Goal: Book appointment/travel/reservation

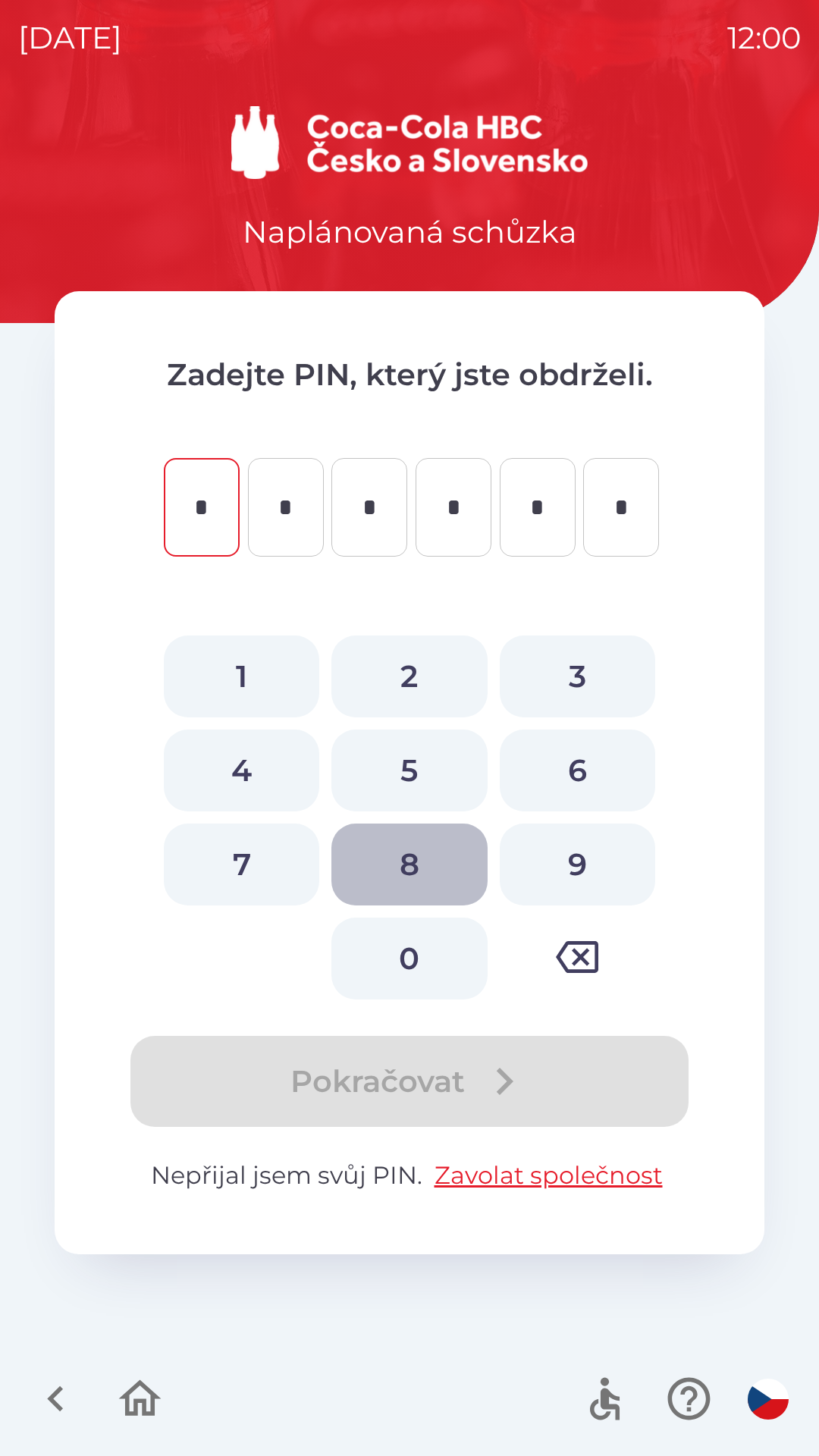
click at [430, 864] on button "8" at bounding box center [409, 865] width 155 height 82
type input "*"
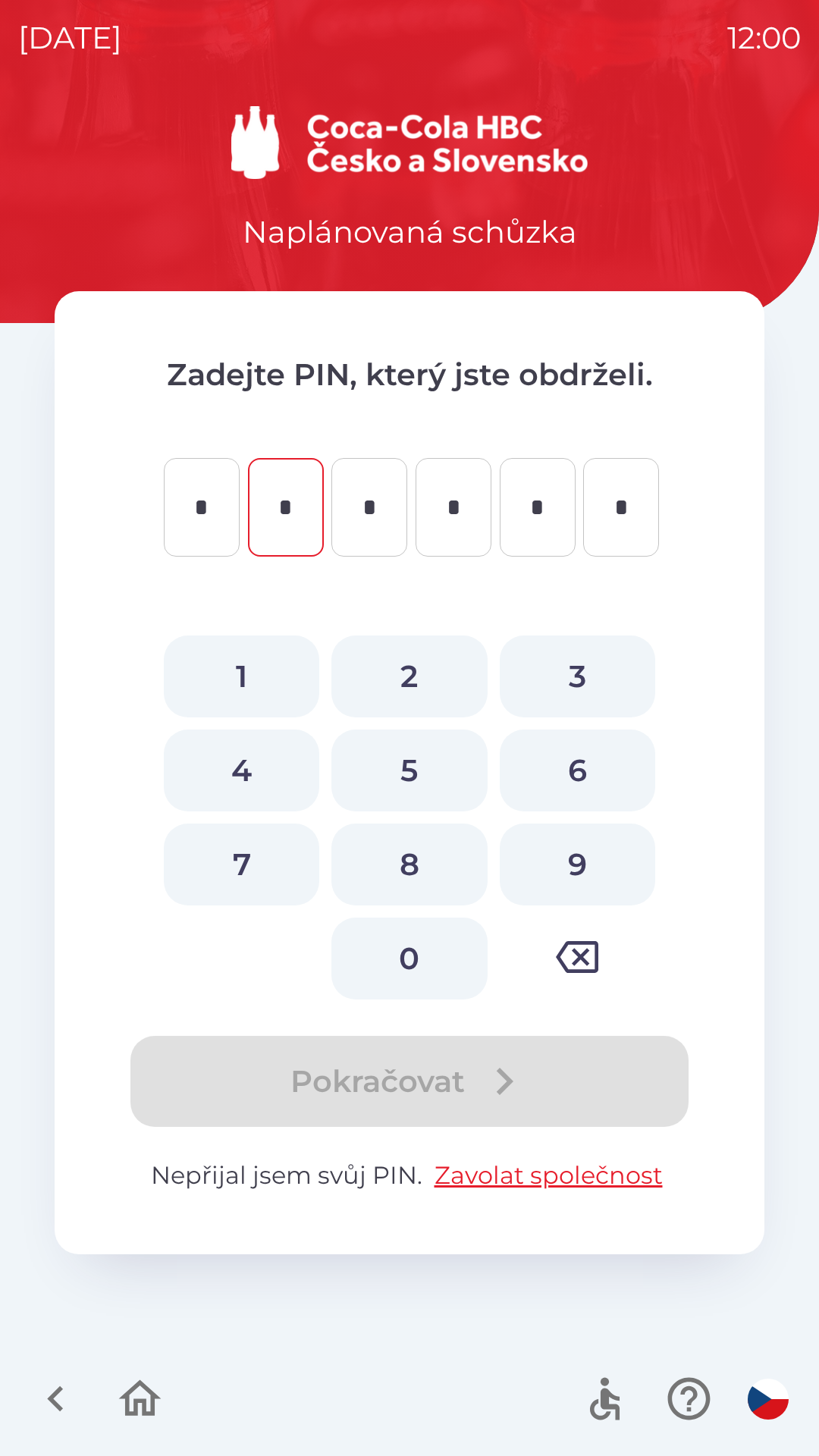
click at [410, 954] on button "0" at bounding box center [409, 959] width 155 height 82
type input "*"
click at [585, 841] on button "9" at bounding box center [578, 865] width 155 height 82
type input "*"
click at [584, 662] on button "3" at bounding box center [578, 677] width 155 height 82
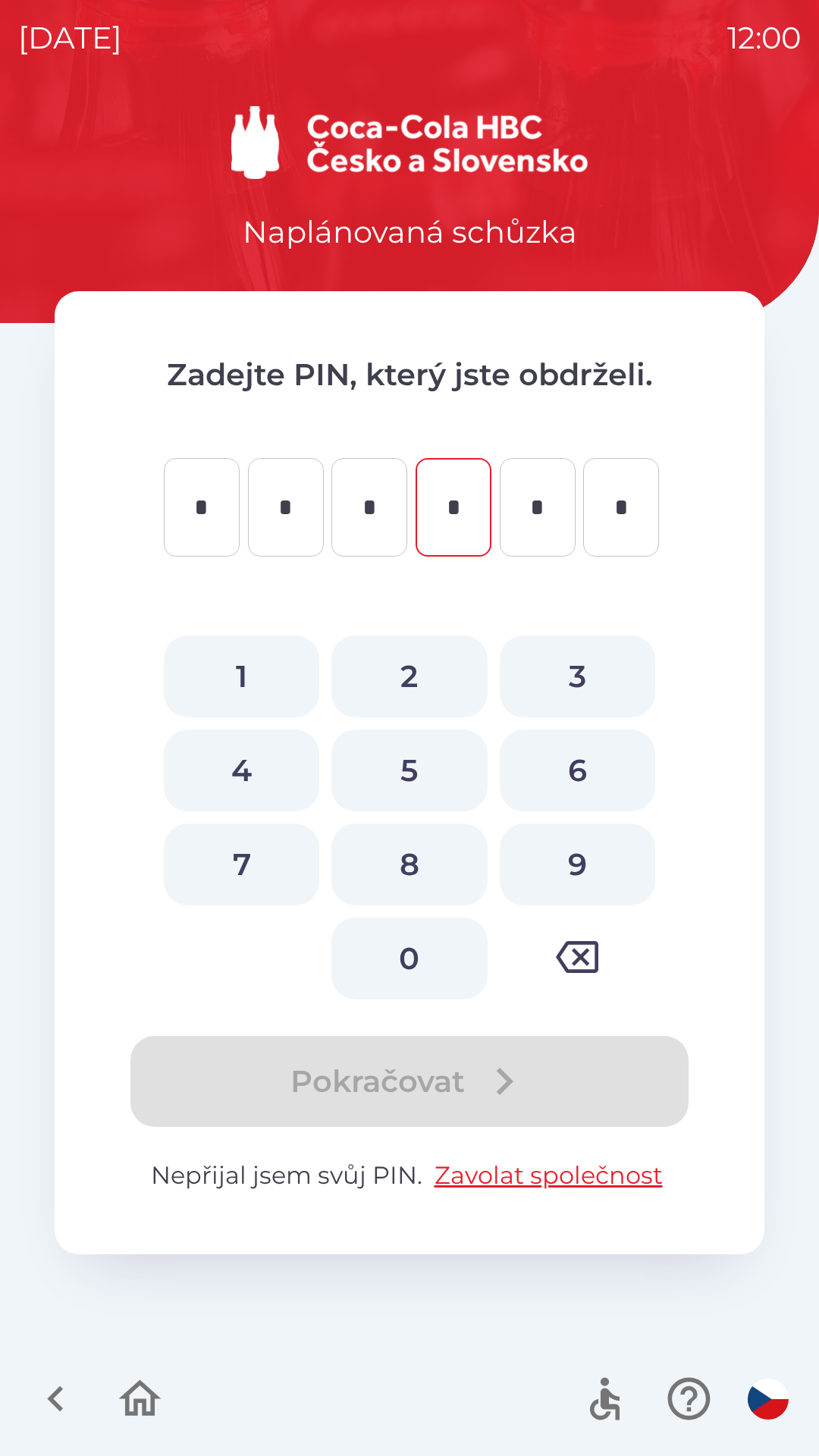
type input "*"
click at [263, 865] on button "7" at bounding box center [241, 865] width 155 height 82
type input "*"
click at [562, 761] on button "6" at bounding box center [578, 771] width 155 height 82
type input "*"
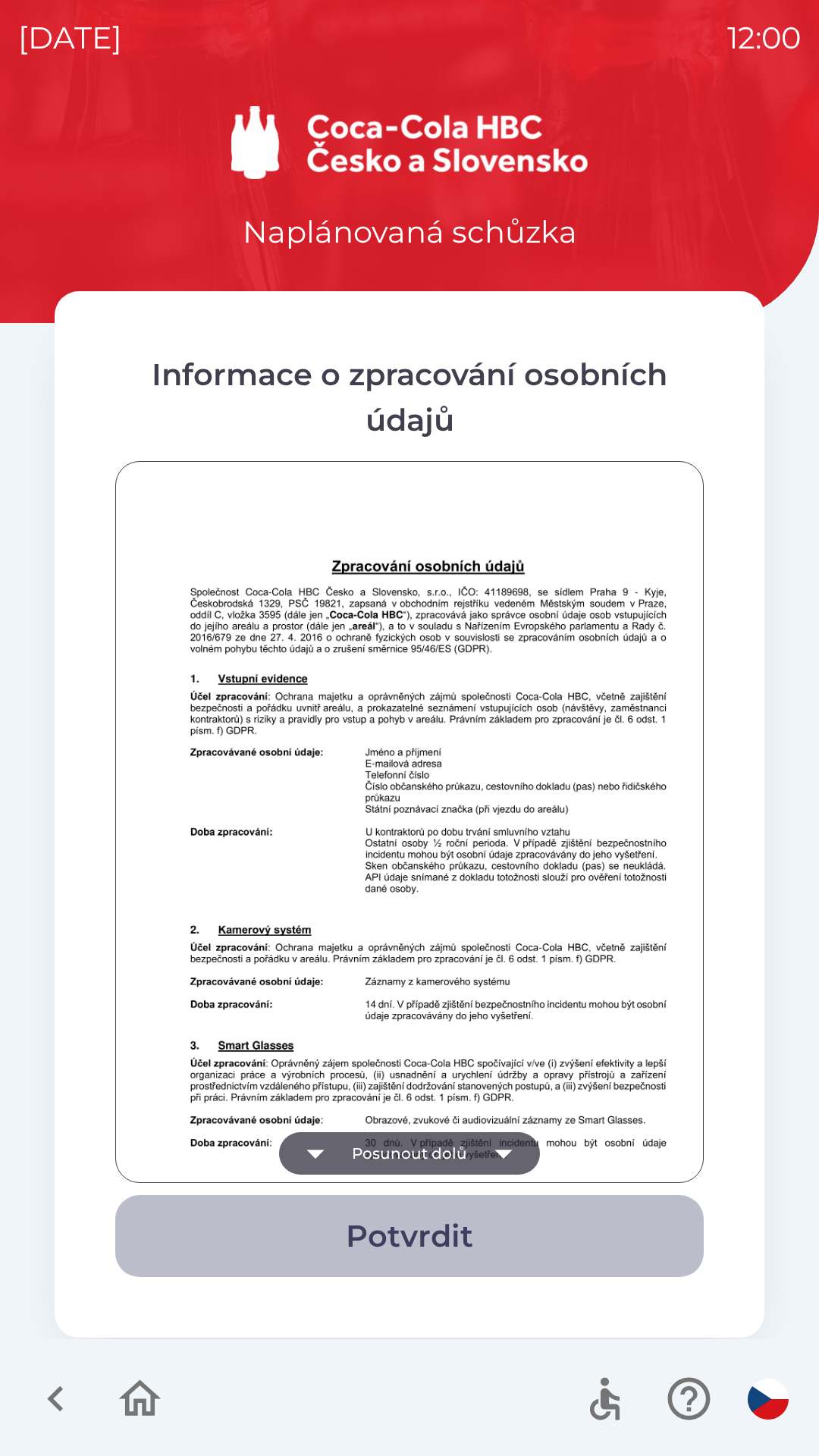
click at [383, 1211] on button "Potvrdit" at bounding box center [409, 1236] width 588 height 82
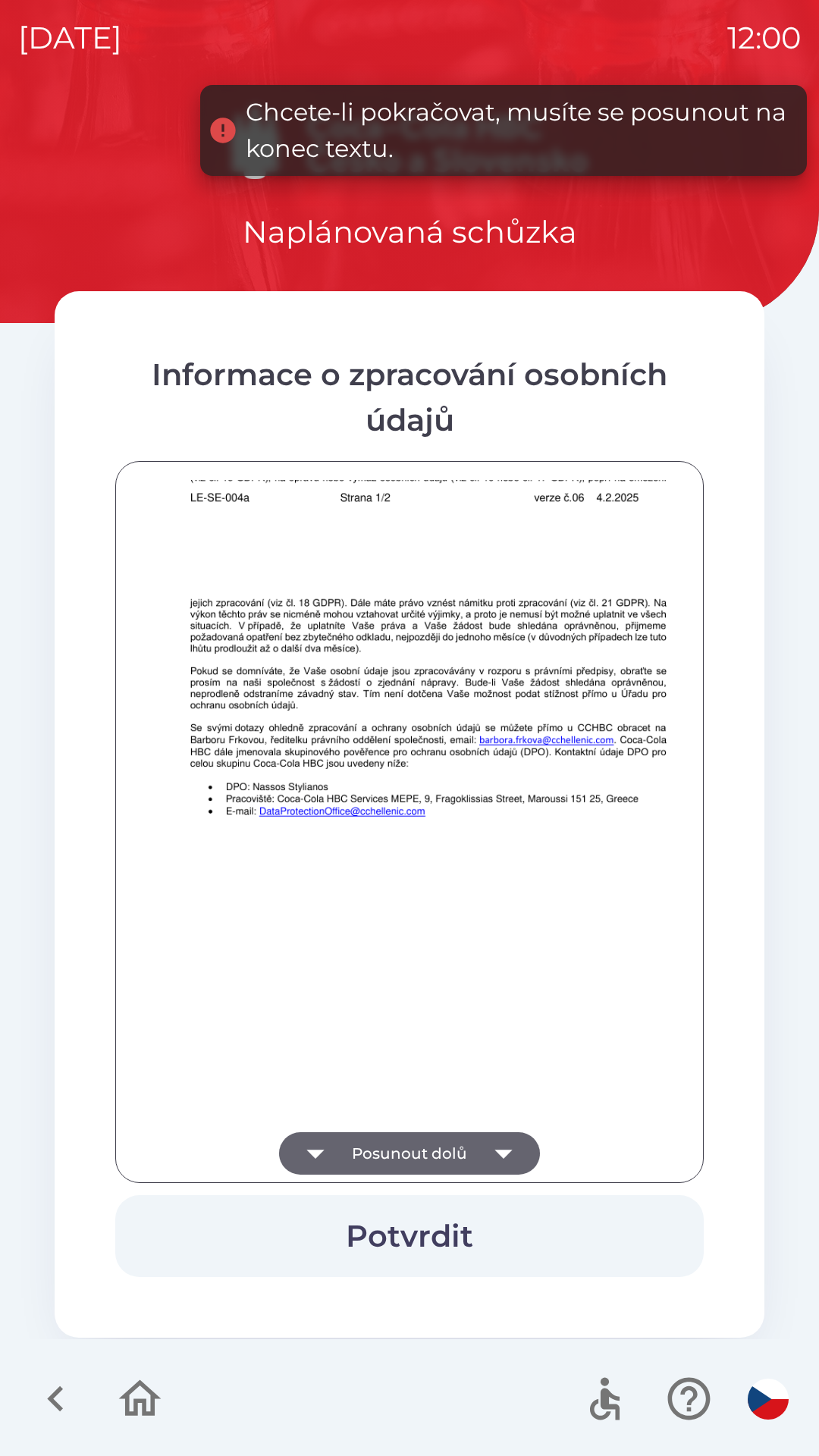
scroll to position [1065, 0]
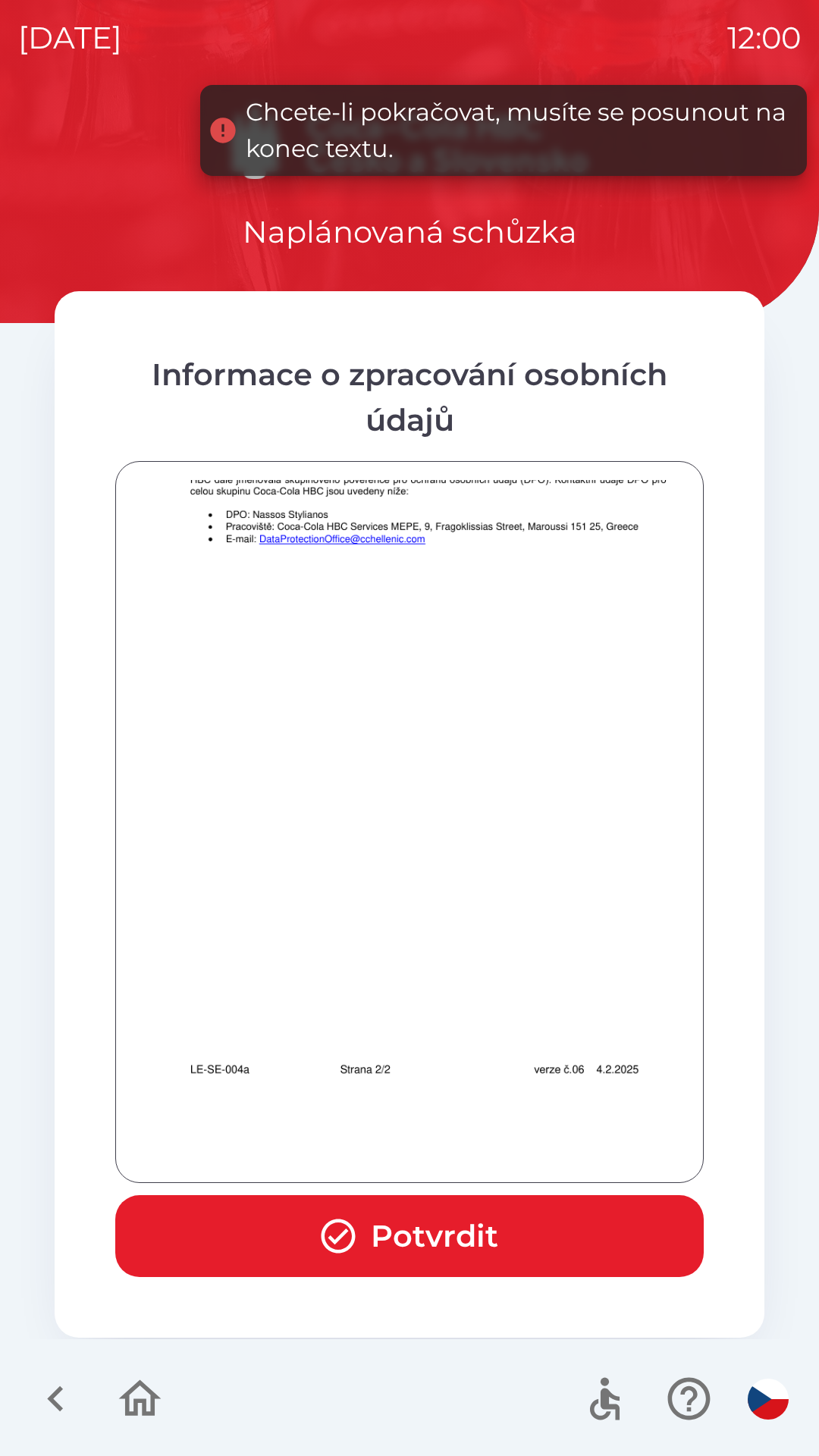
click at [410, 1219] on button "Potvrdit" at bounding box center [409, 1236] width 588 height 82
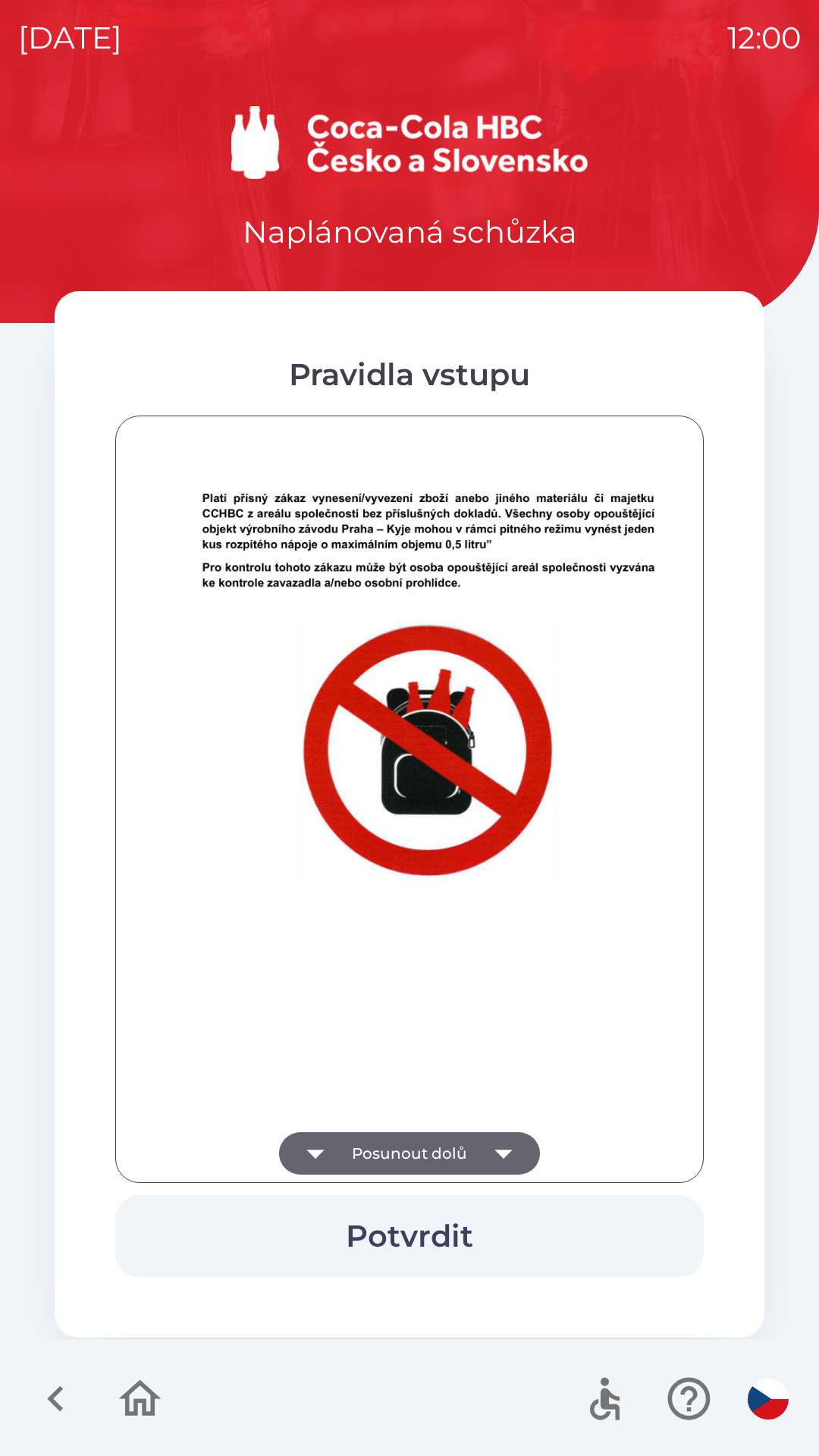
scroll to position [9392, 0]
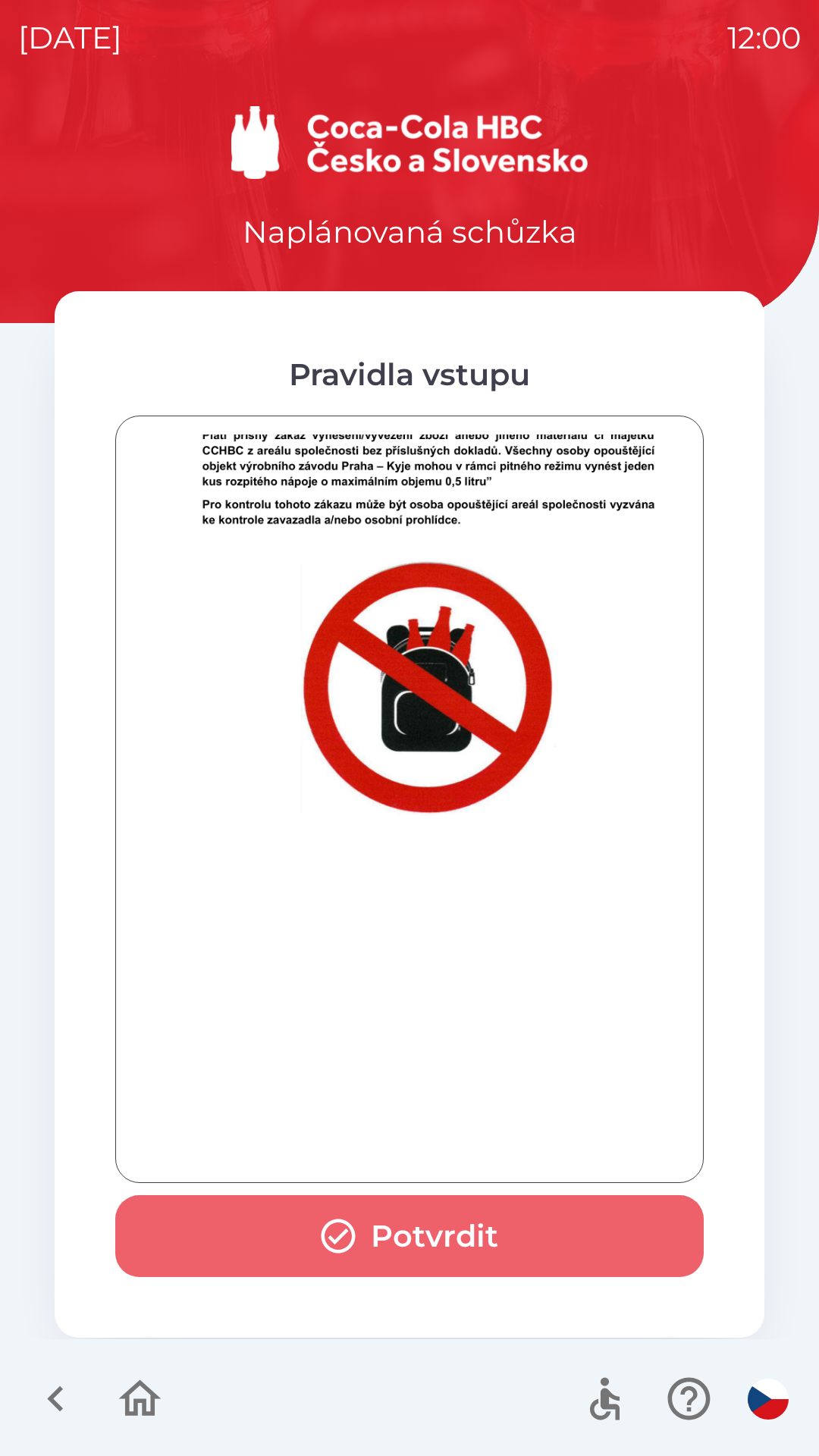
click at [395, 1221] on button "Potvrdit" at bounding box center [409, 1236] width 588 height 82
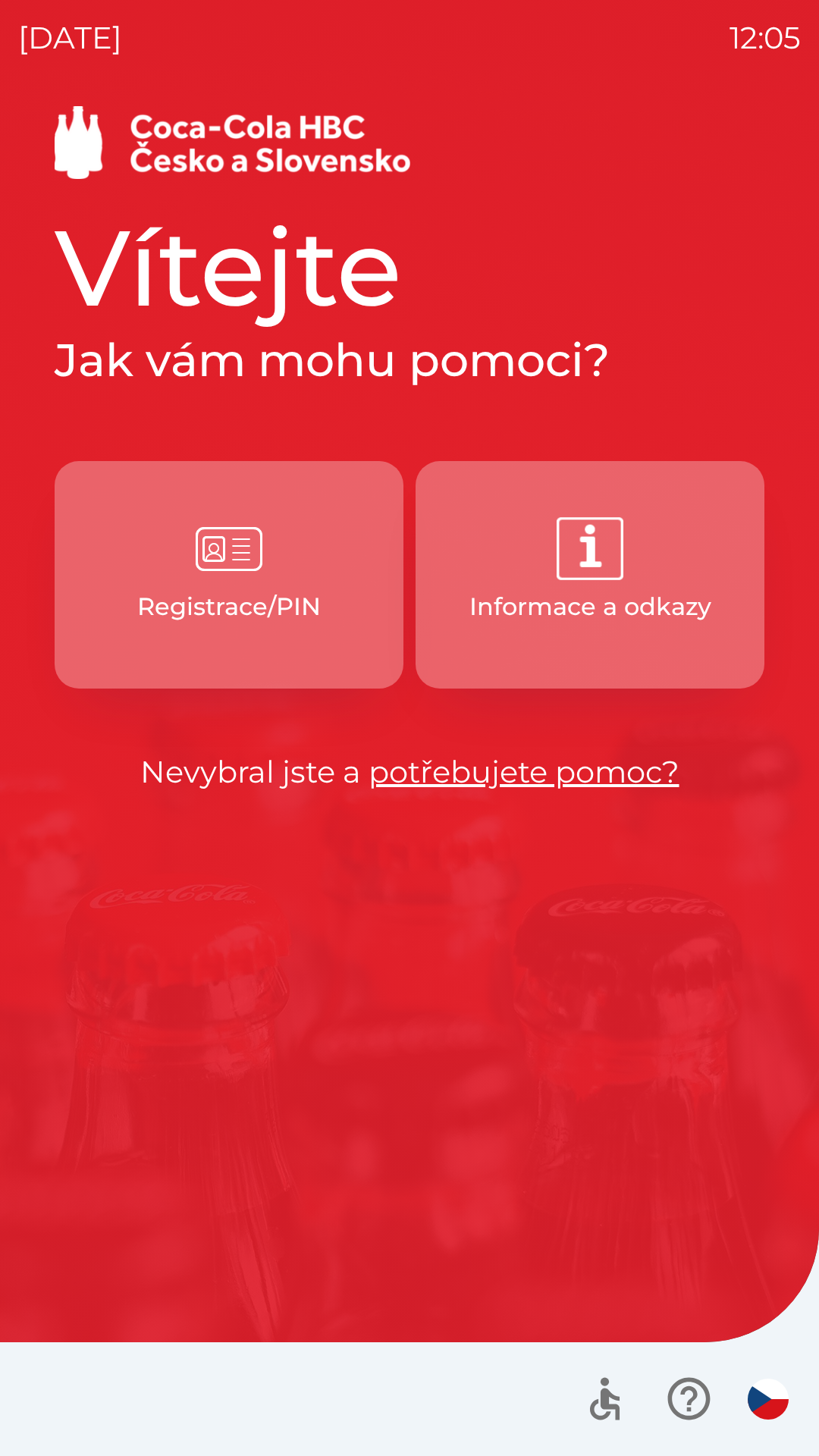
click at [259, 618] on p "Registrace/PIN" at bounding box center [229, 606] width 183 height 36
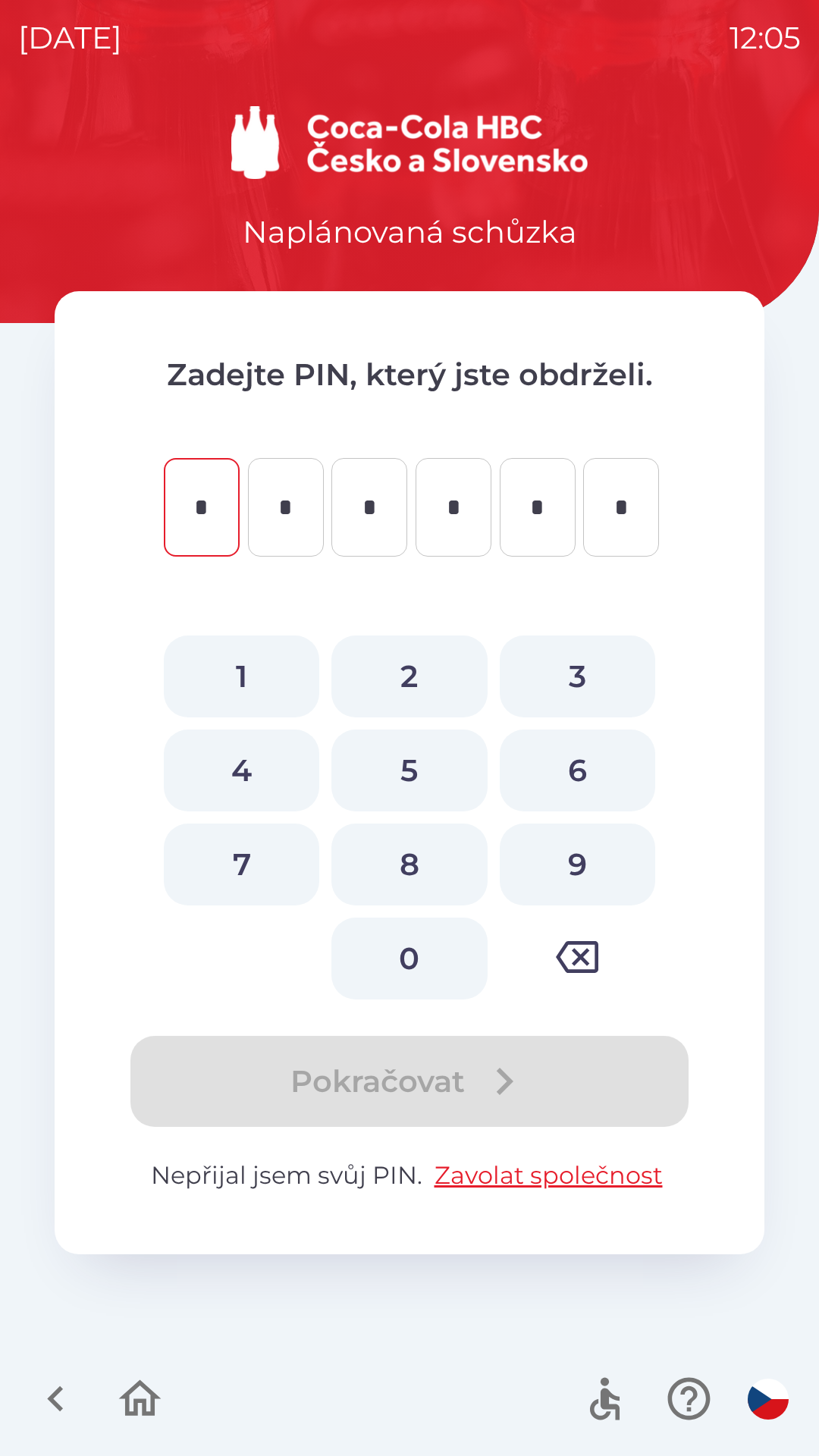
click at [265, 744] on button "4" at bounding box center [241, 771] width 155 height 82
type input "*"
click at [264, 665] on button "1" at bounding box center [241, 677] width 155 height 82
type input "*"
click at [265, 664] on button "1" at bounding box center [241, 677] width 155 height 82
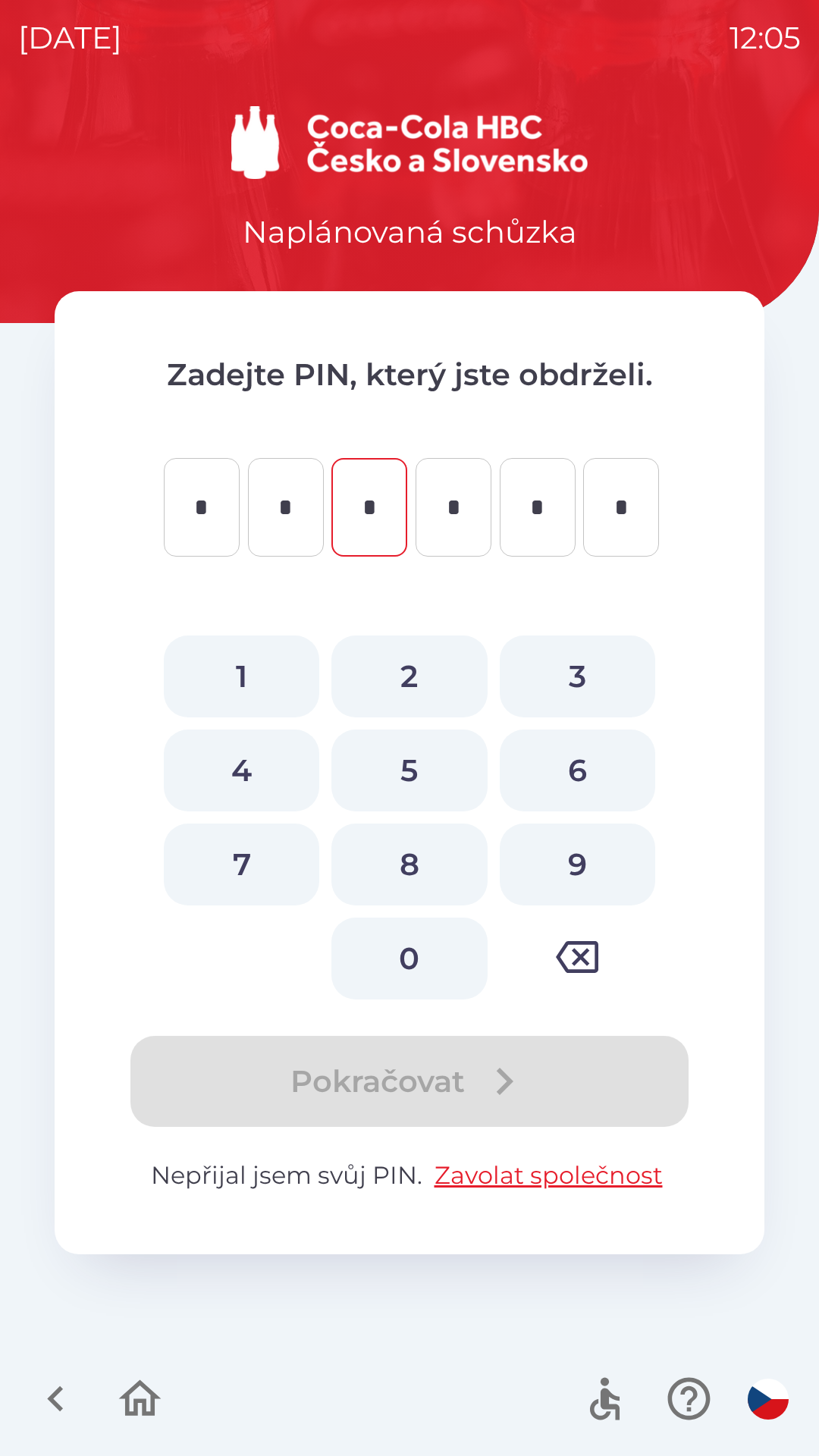
type input "*"
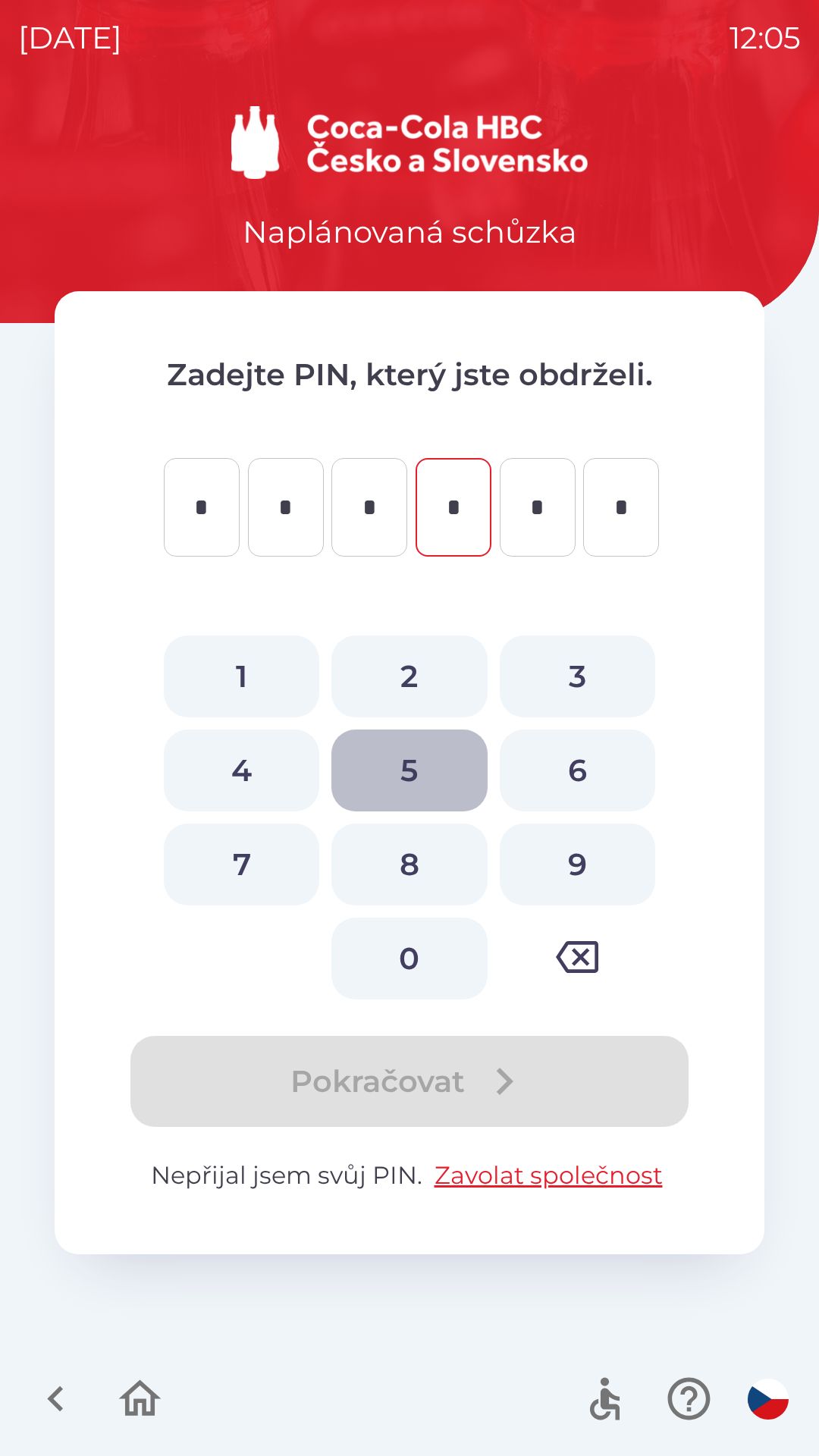
click at [384, 773] on button "5" at bounding box center [409, 771] width 155 height 82
type input "*"
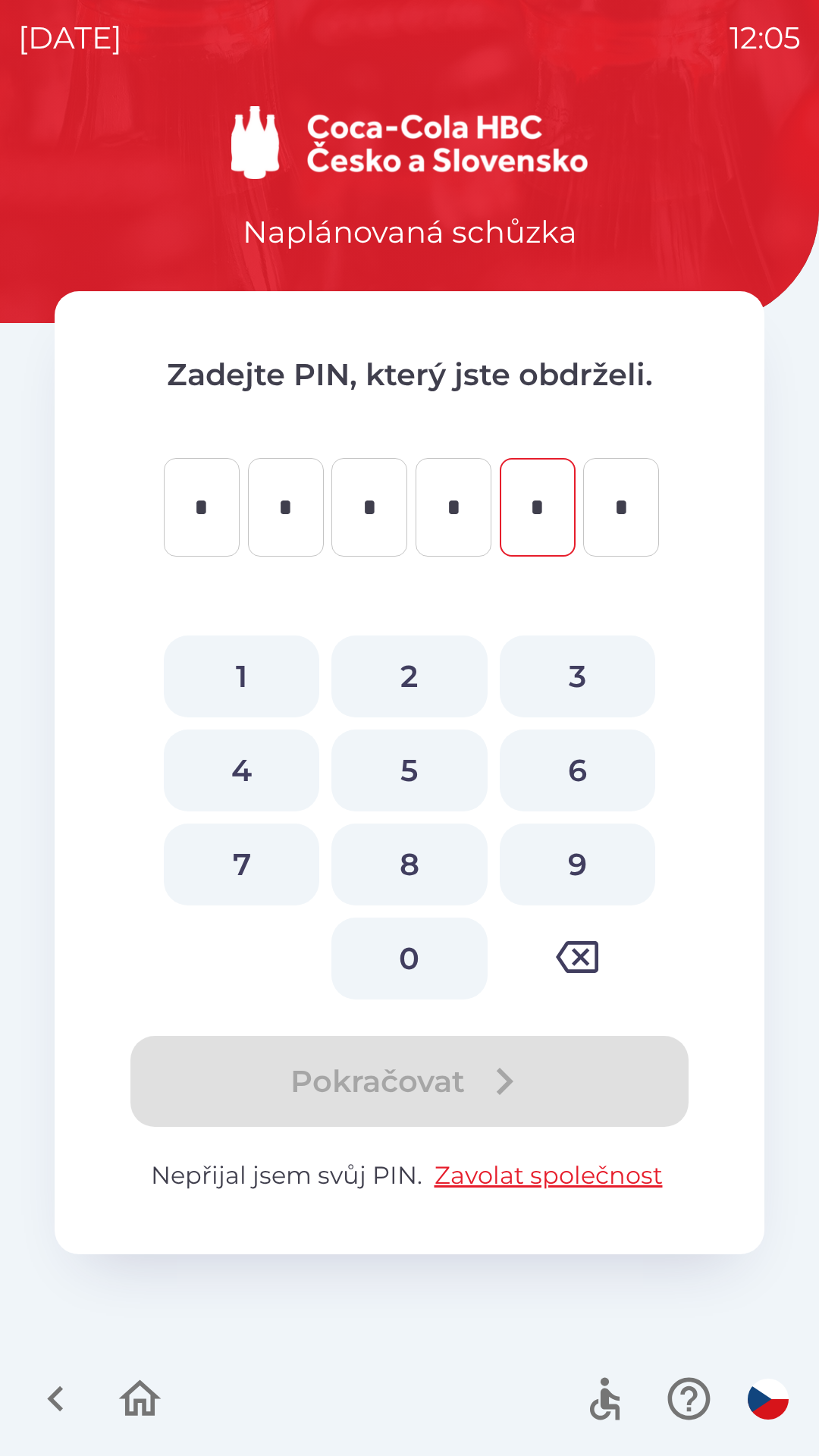
click at [256, 665] on button "1" at bounding box center [241, 677] width 155 height 82
type input "*"
click at [387, 667] on button "2" at bounding box center [409, 677] width 155 height 82
type input "*"
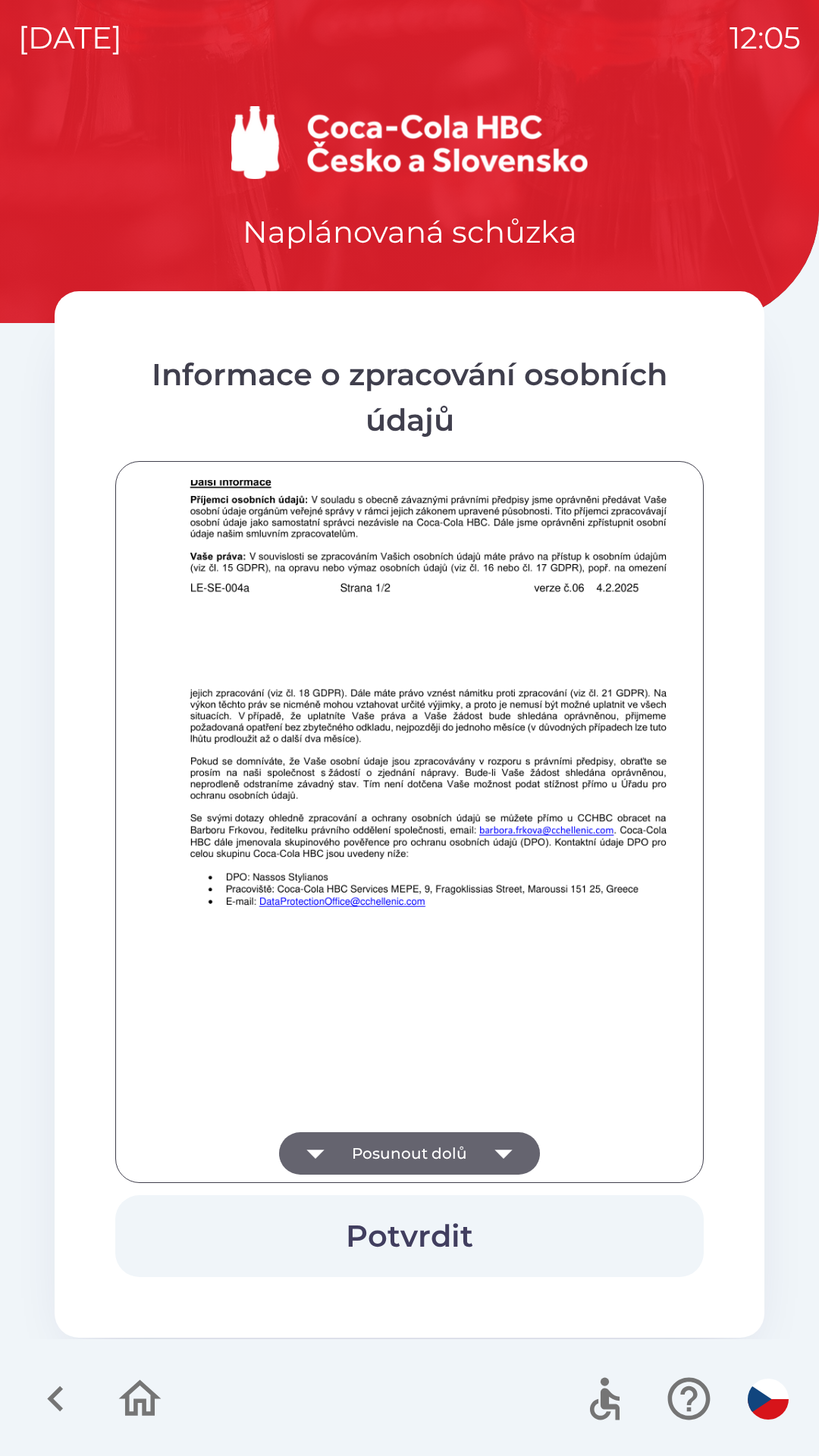
scroll to position [1065, 0]
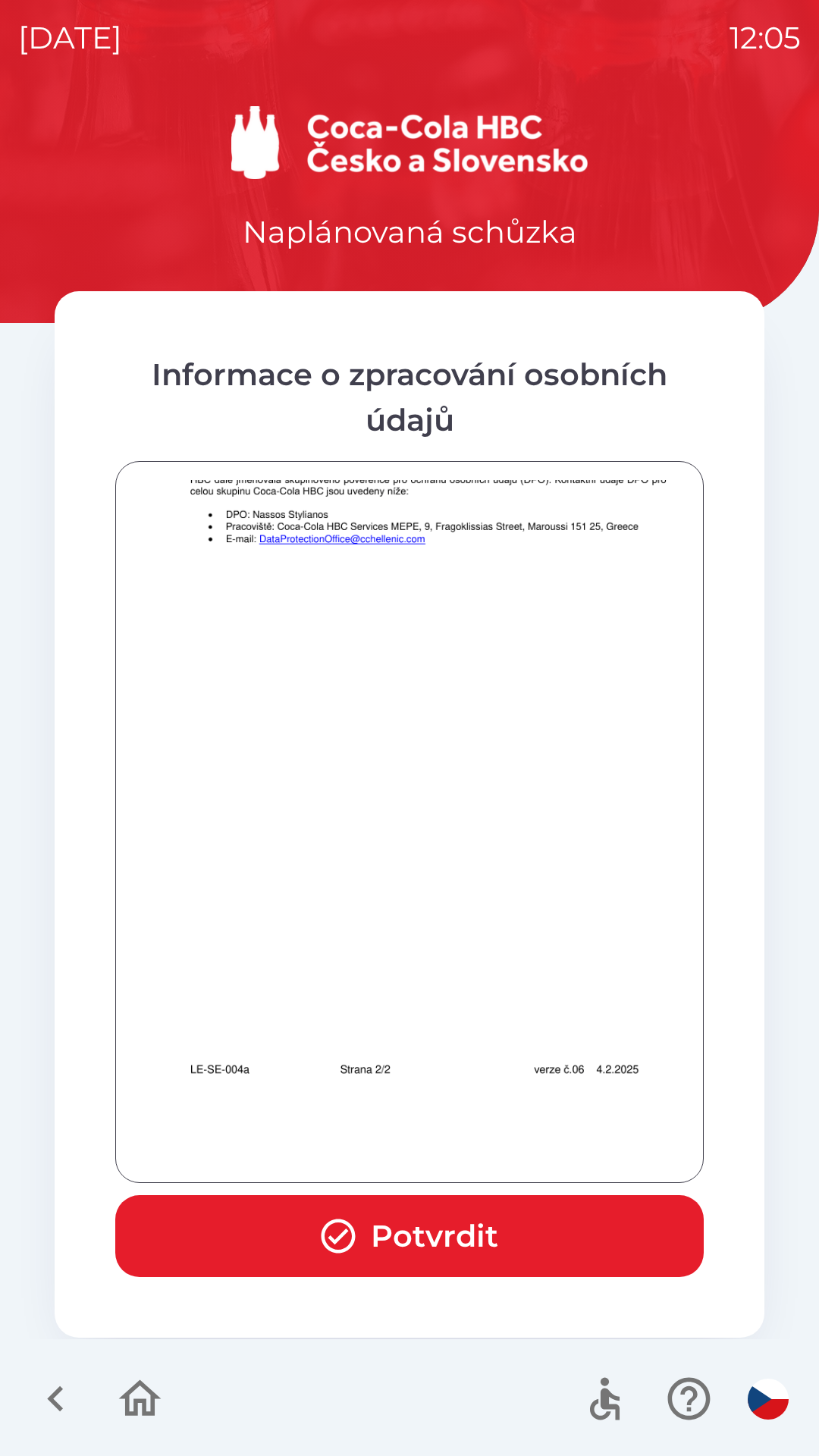
click at [338, 1204] on button "Potvrdit" at bounding box center [409, 1236] width 588 height 82
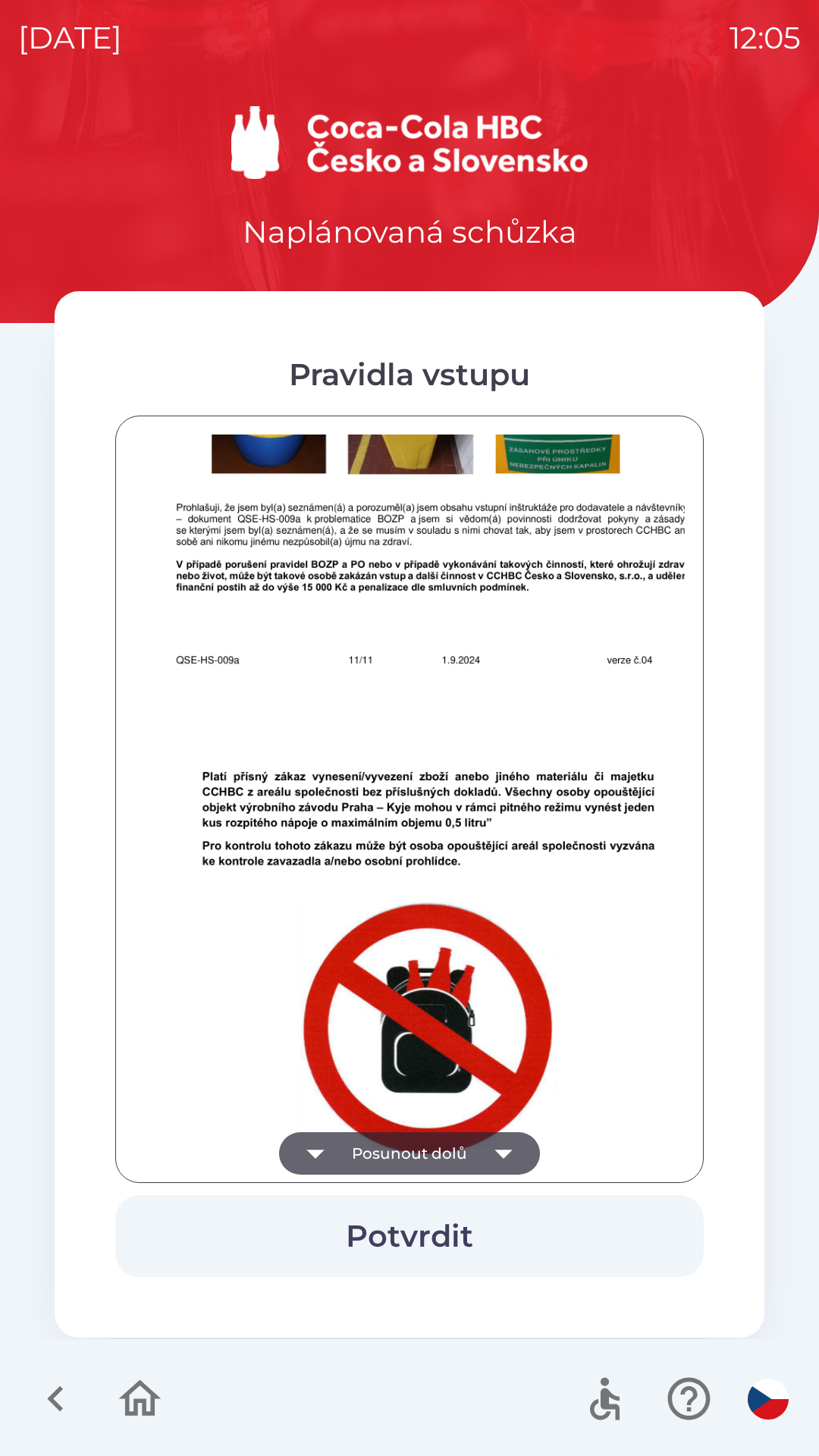
scroll to position [9392, 0]
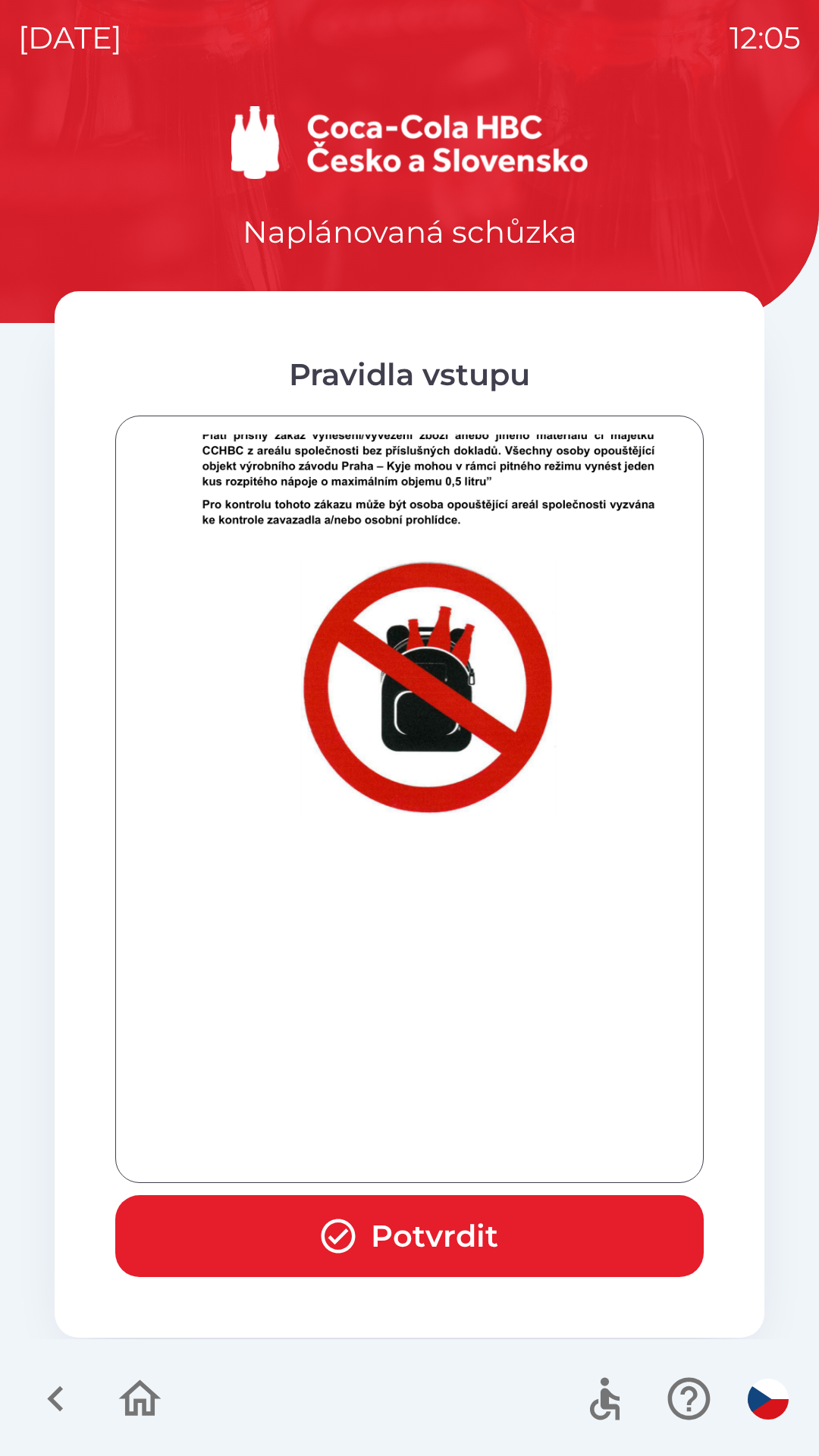
click at [541, 1239] on button "Potvrdit" at bounding box center [409, 1236] width 588 height 82
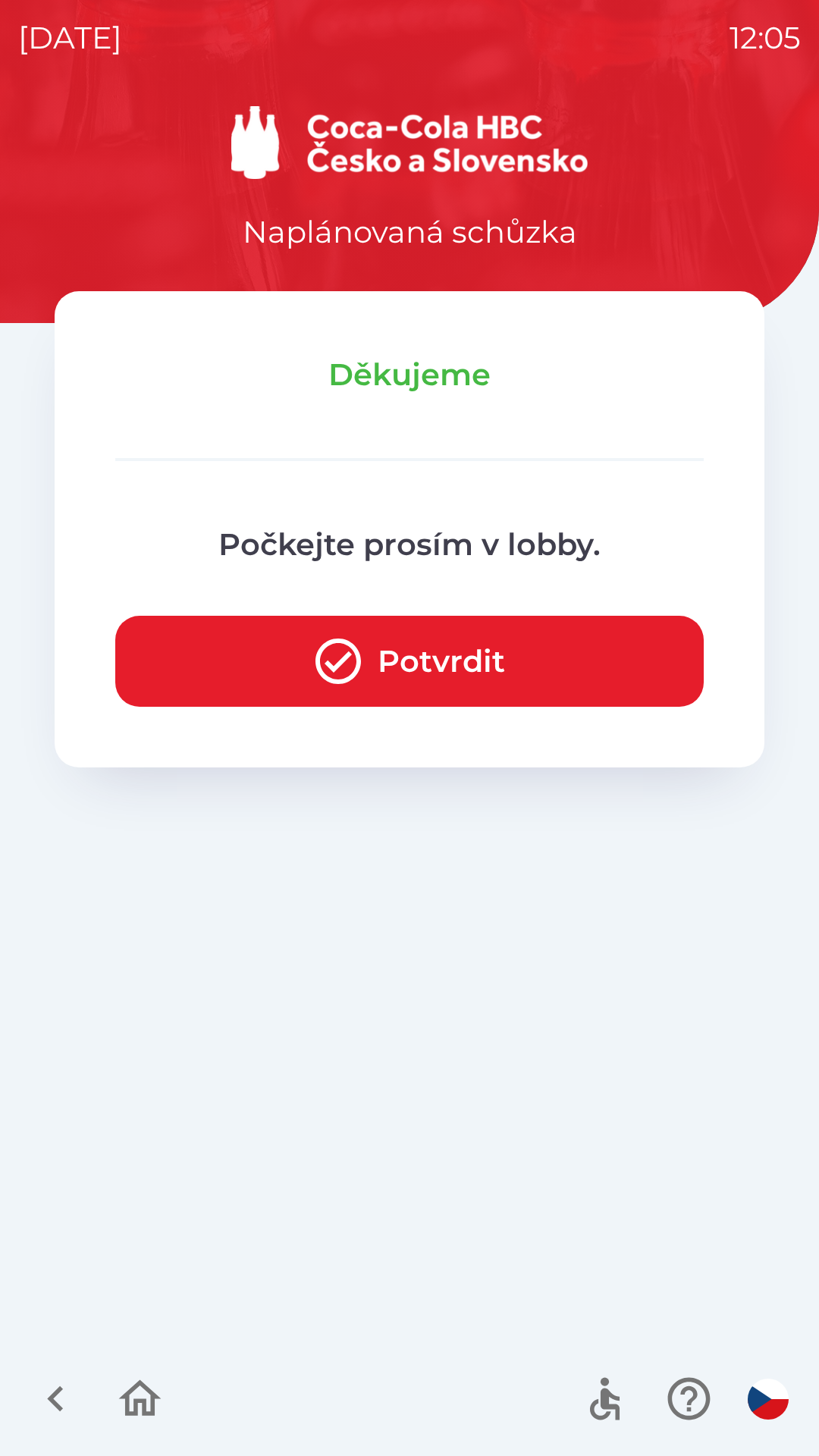
click at [489, 648] on button "Potvrdit" at bounding box center [409, 661] width 588 height 91
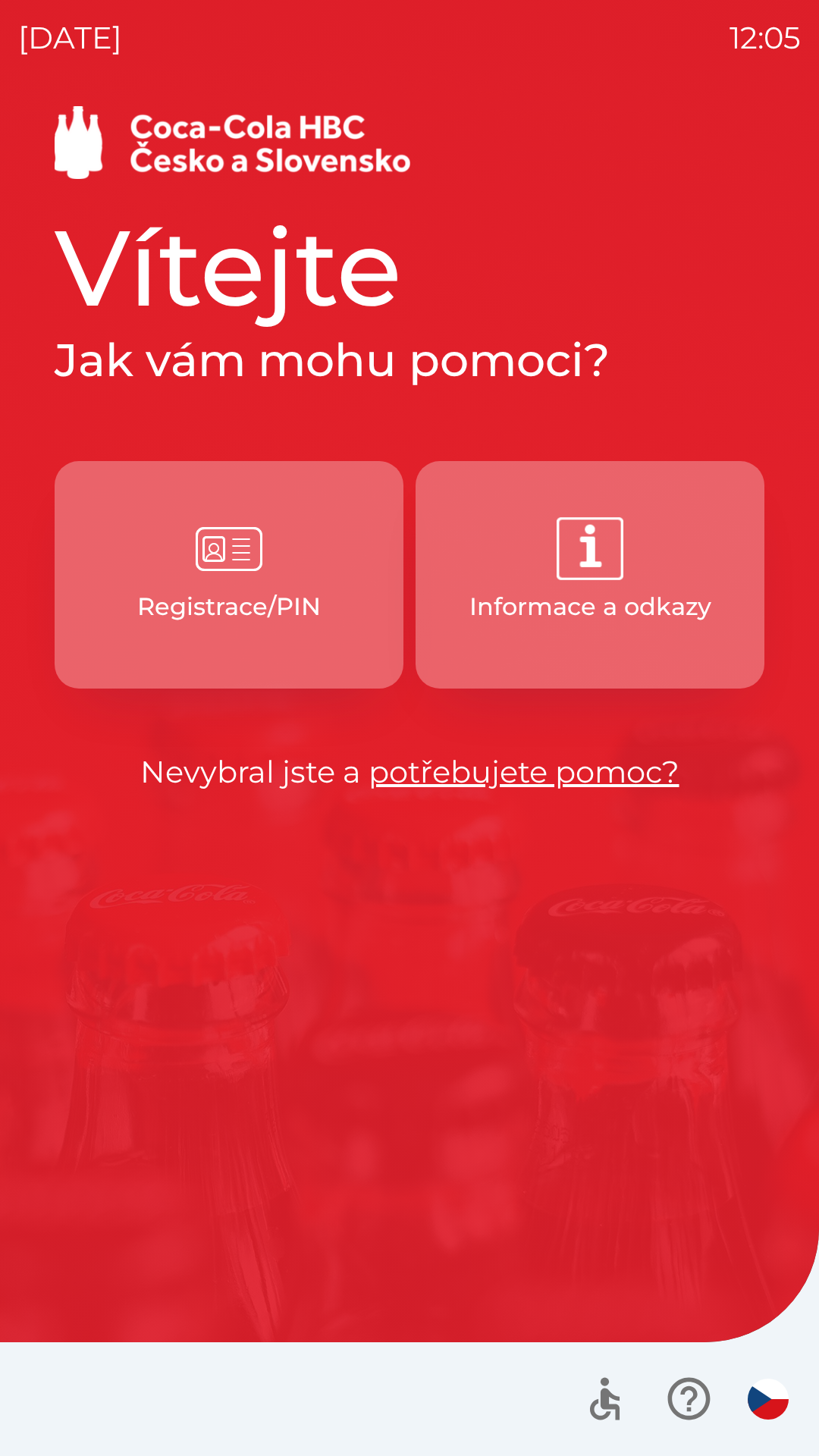
click at [262, 614] on p "Registrace/PIN" at bounding box center [229, 606] width 183 height 36
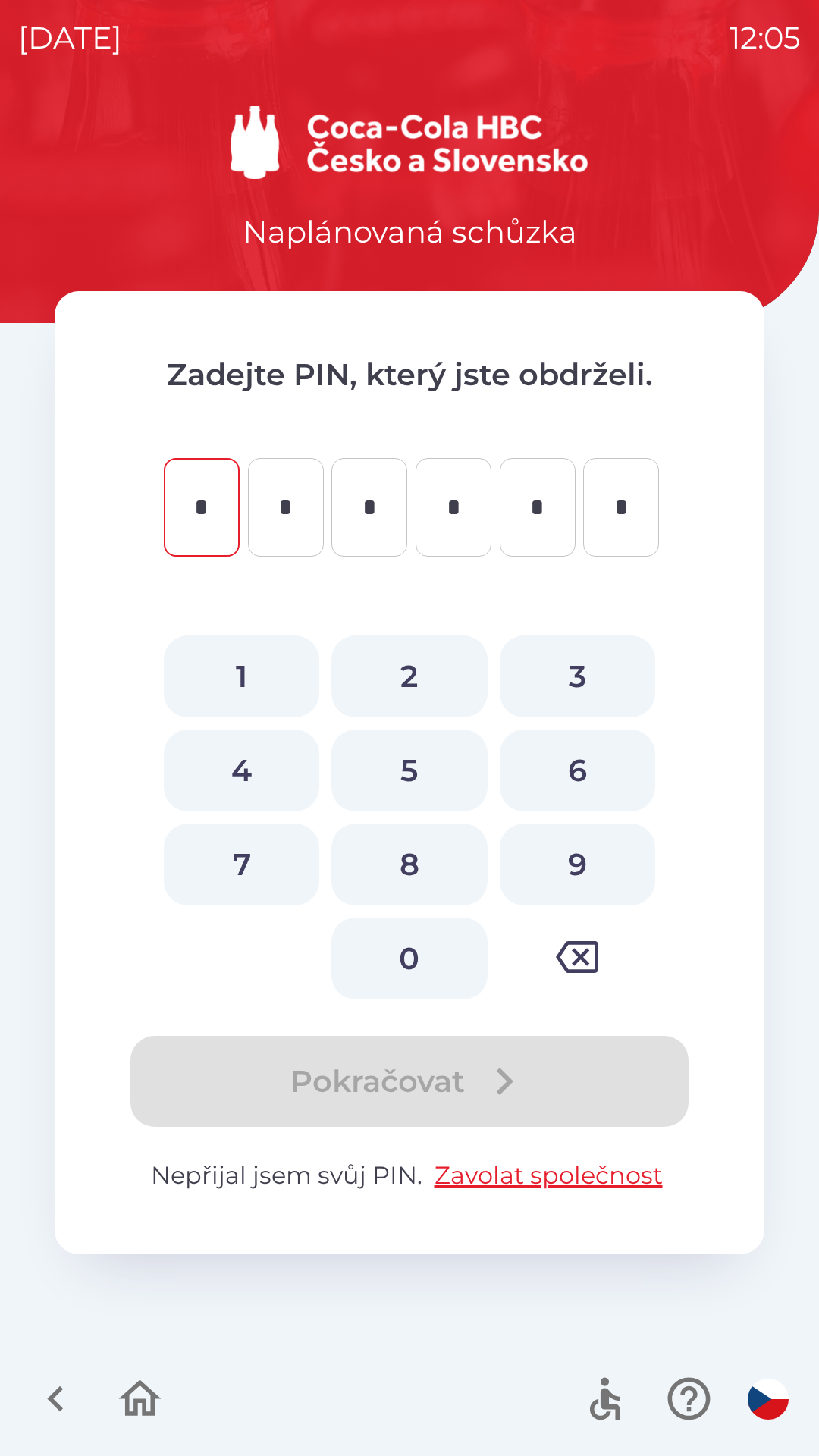
click at [582, 852] on button "9" at bounding box center [578, 865] width 155 height 82
type input "*"
click at [589, 769] on button "6" at bounding box center [578, 771] width 155 height 82
type input "*"
click at [430, 866] on button "8" at bounding box center [409, 865] width 155 height 82
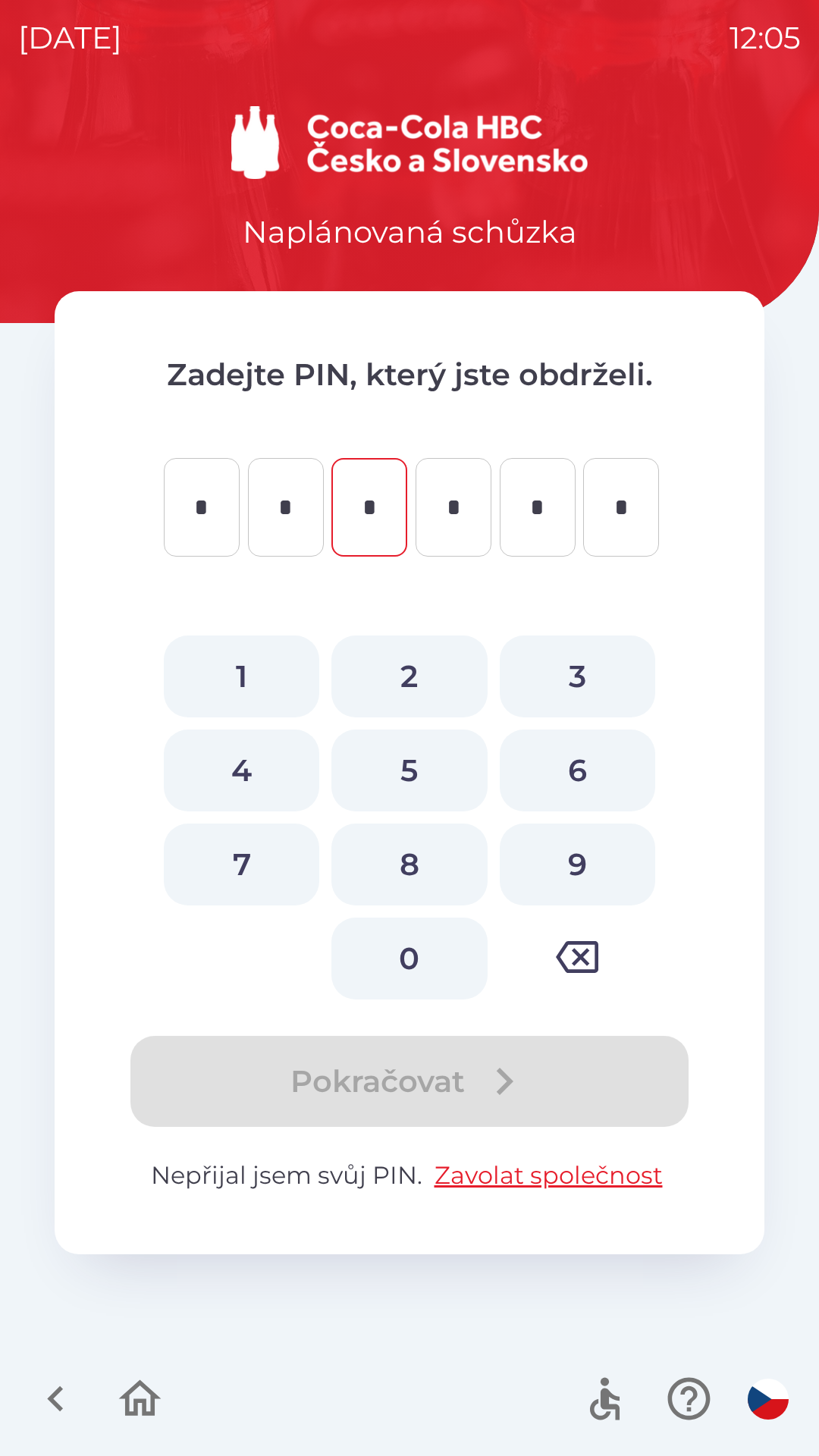
type input "*"
click at [568, 671] on button "3" at bounding box center [578, 677] width 155 height 82
type input "*"
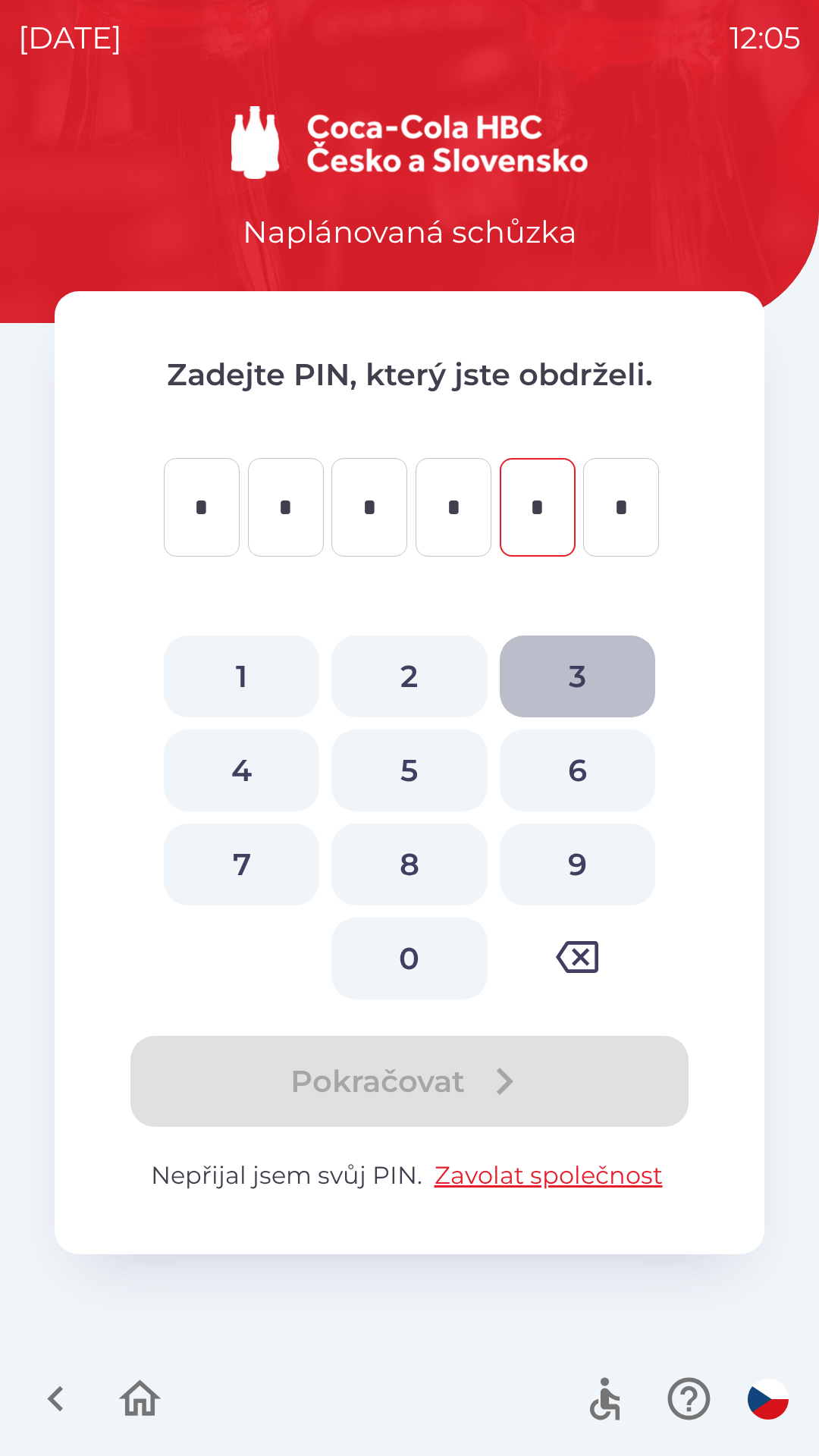
click at [589, 671] on button "3" at bounding box center [578, 677] width 155 height 82
type input "*"
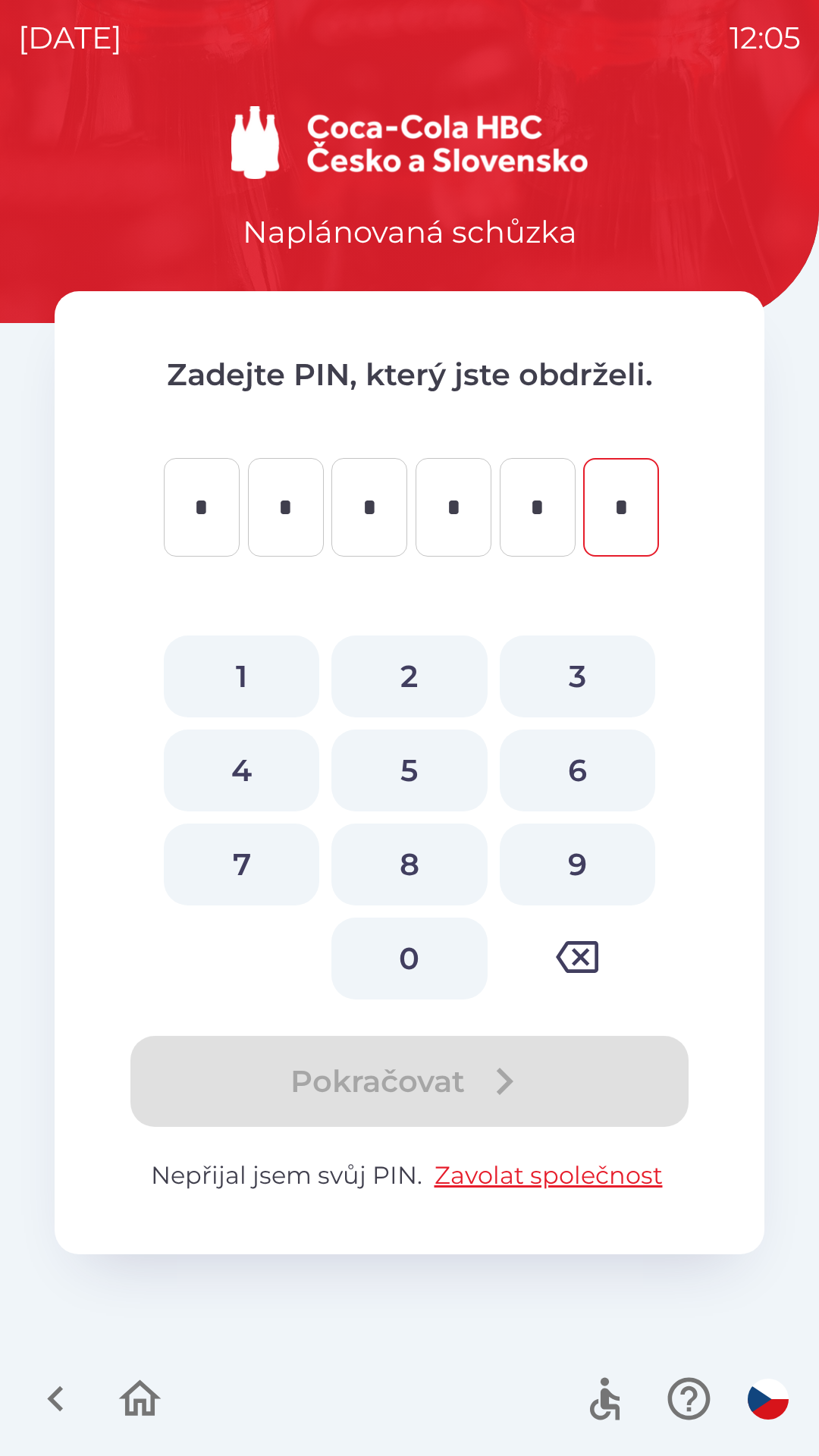
click at [596, 879] on button "9" at bounding box center [578, 865] width 155 height 82
type input "*"
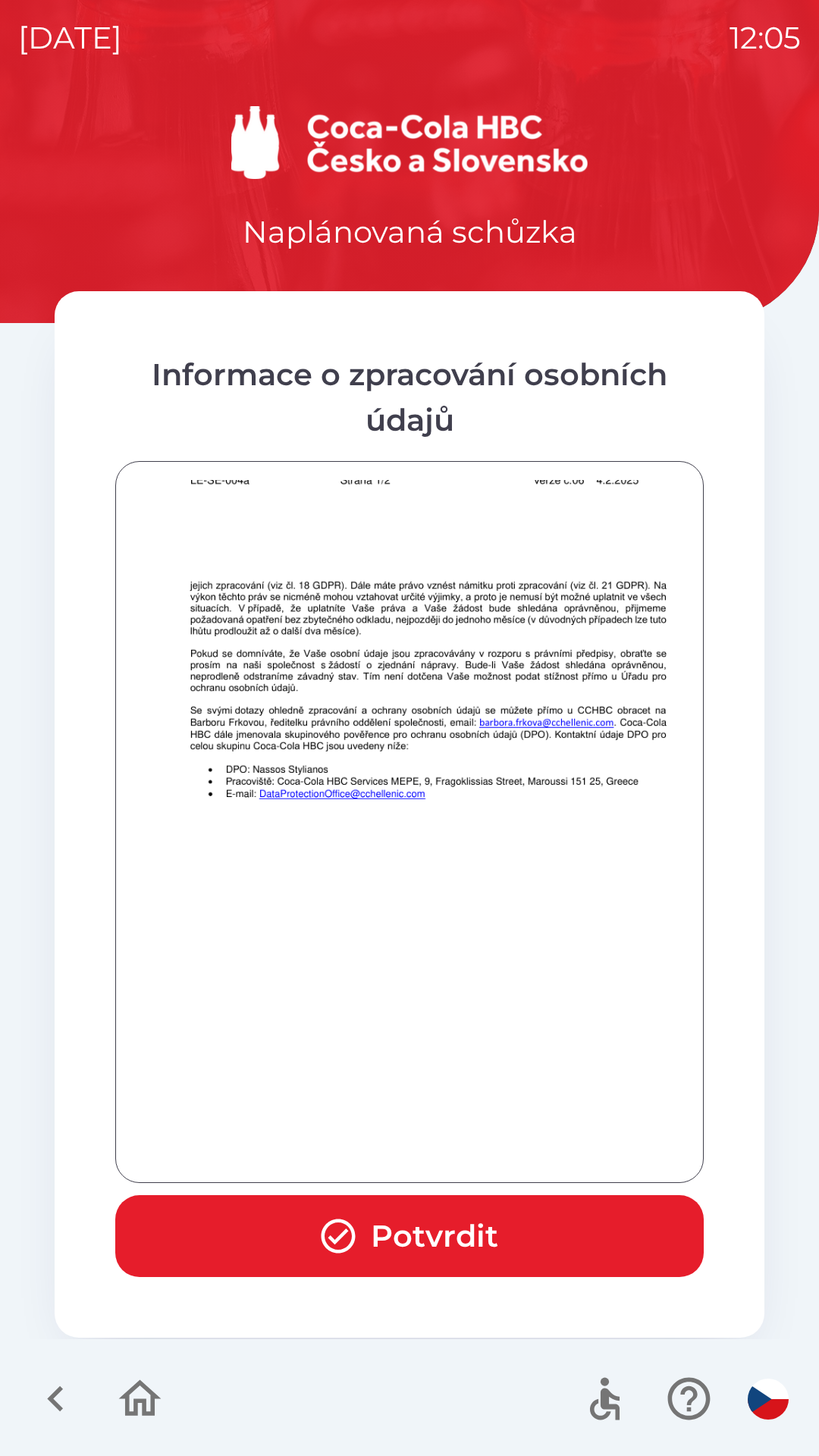
scroll to position [1065, 0]
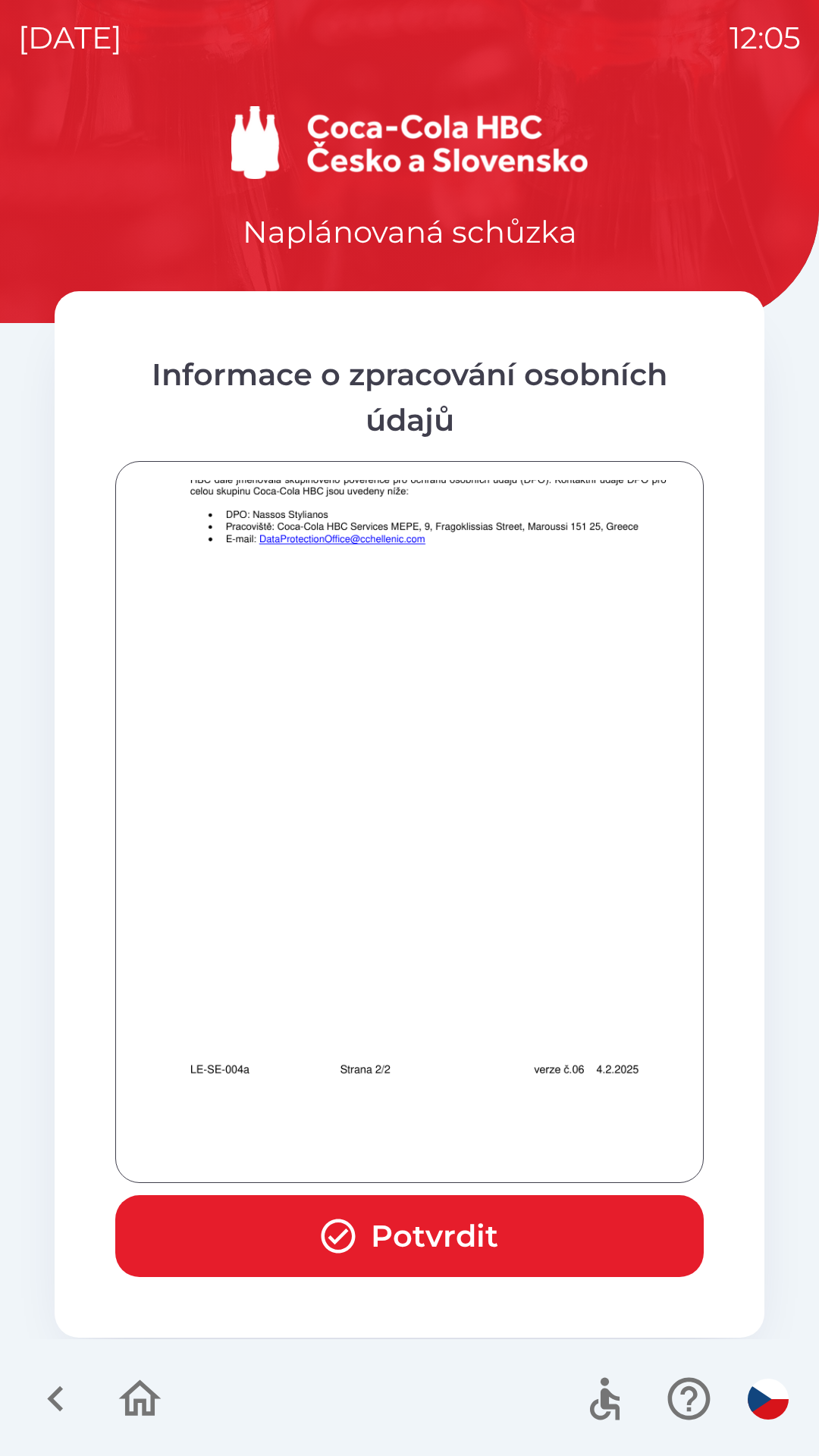
click at [412, 1233] on button "Potvrdit" at bounding box center [409, 1236] width 588 height 82
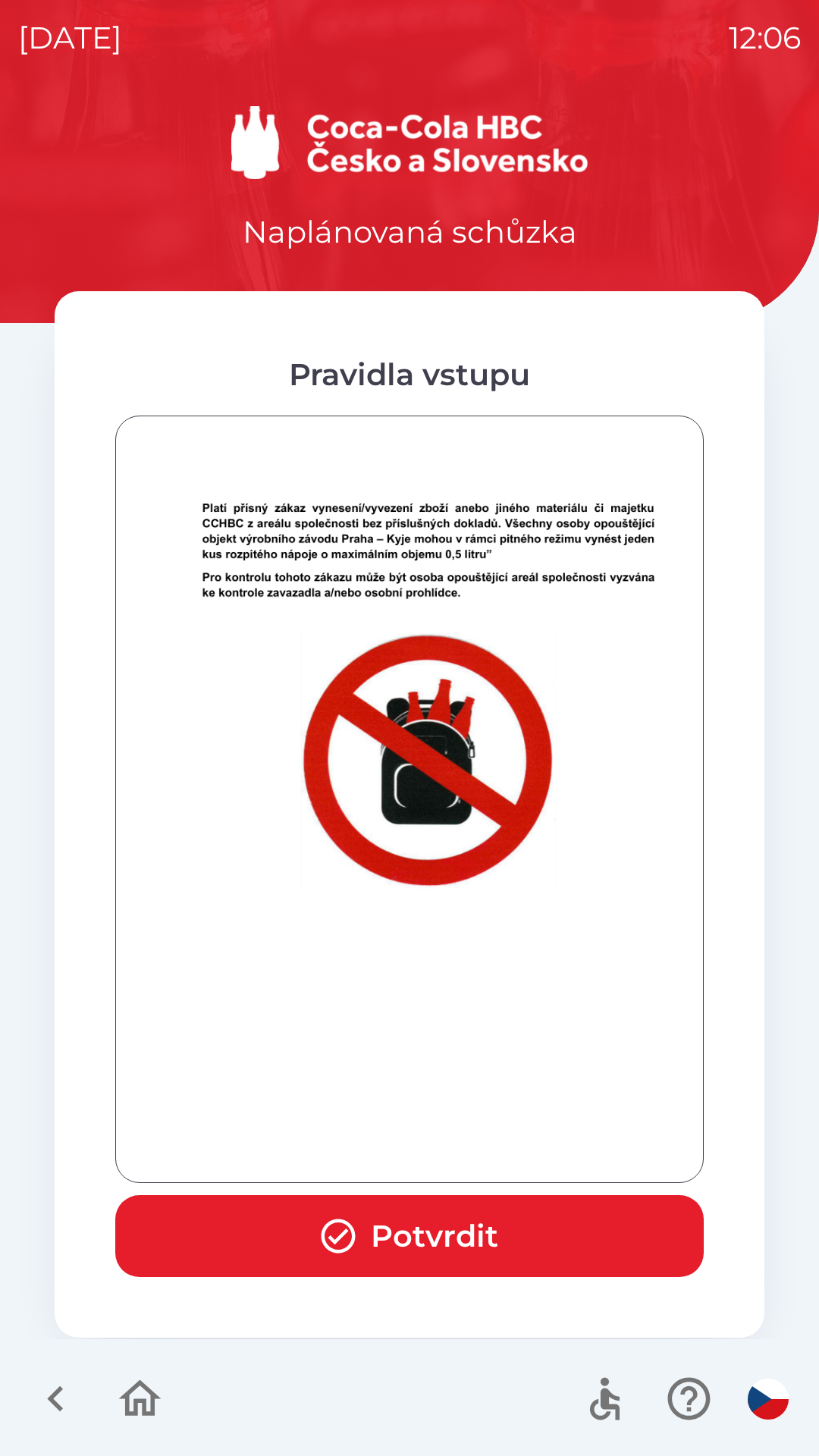
scroll to position [9392, 0]
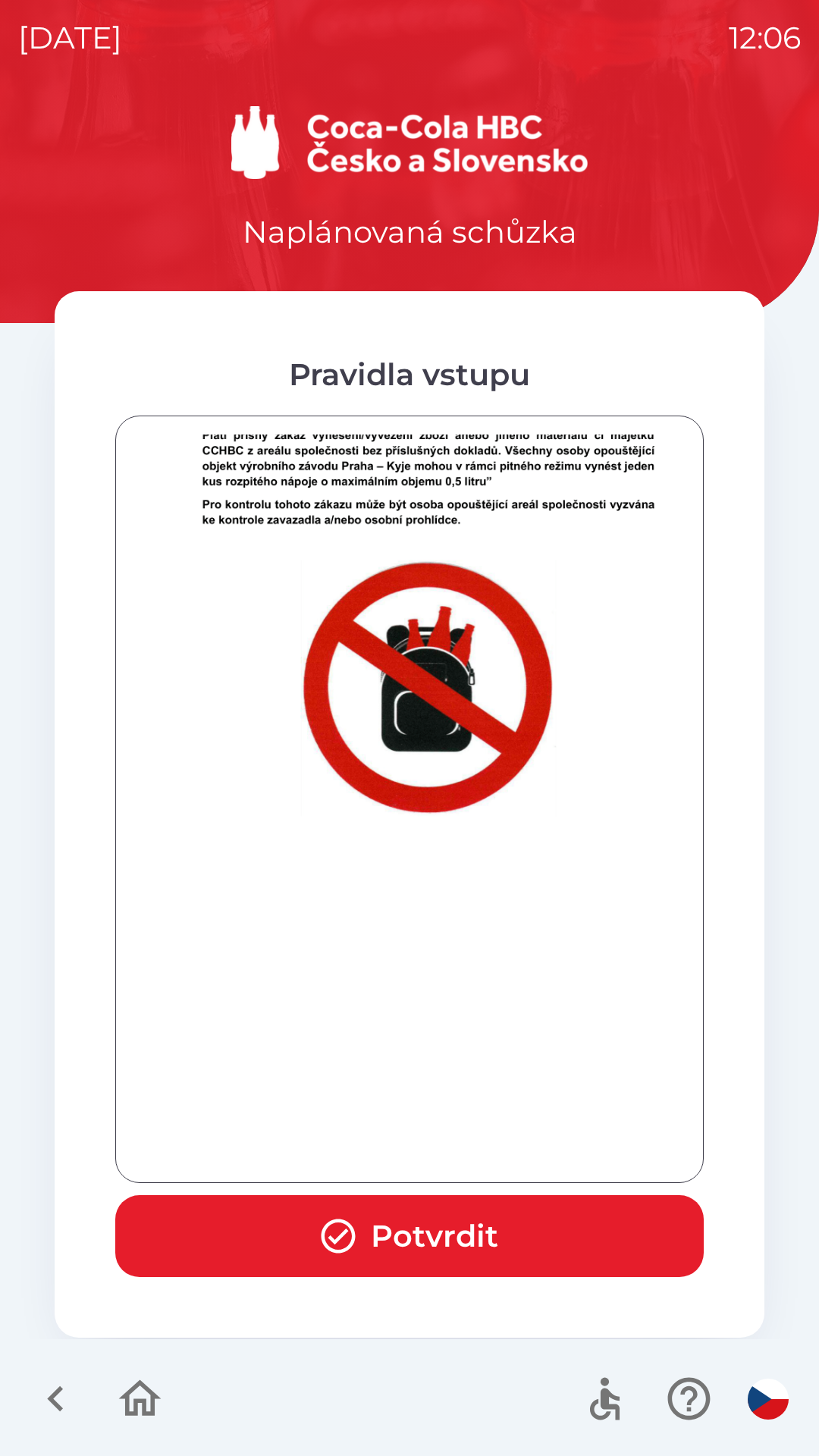
click at [456, 1253] on button "Potvrdit" at bounding box center [409, 1236] width 588 height 82
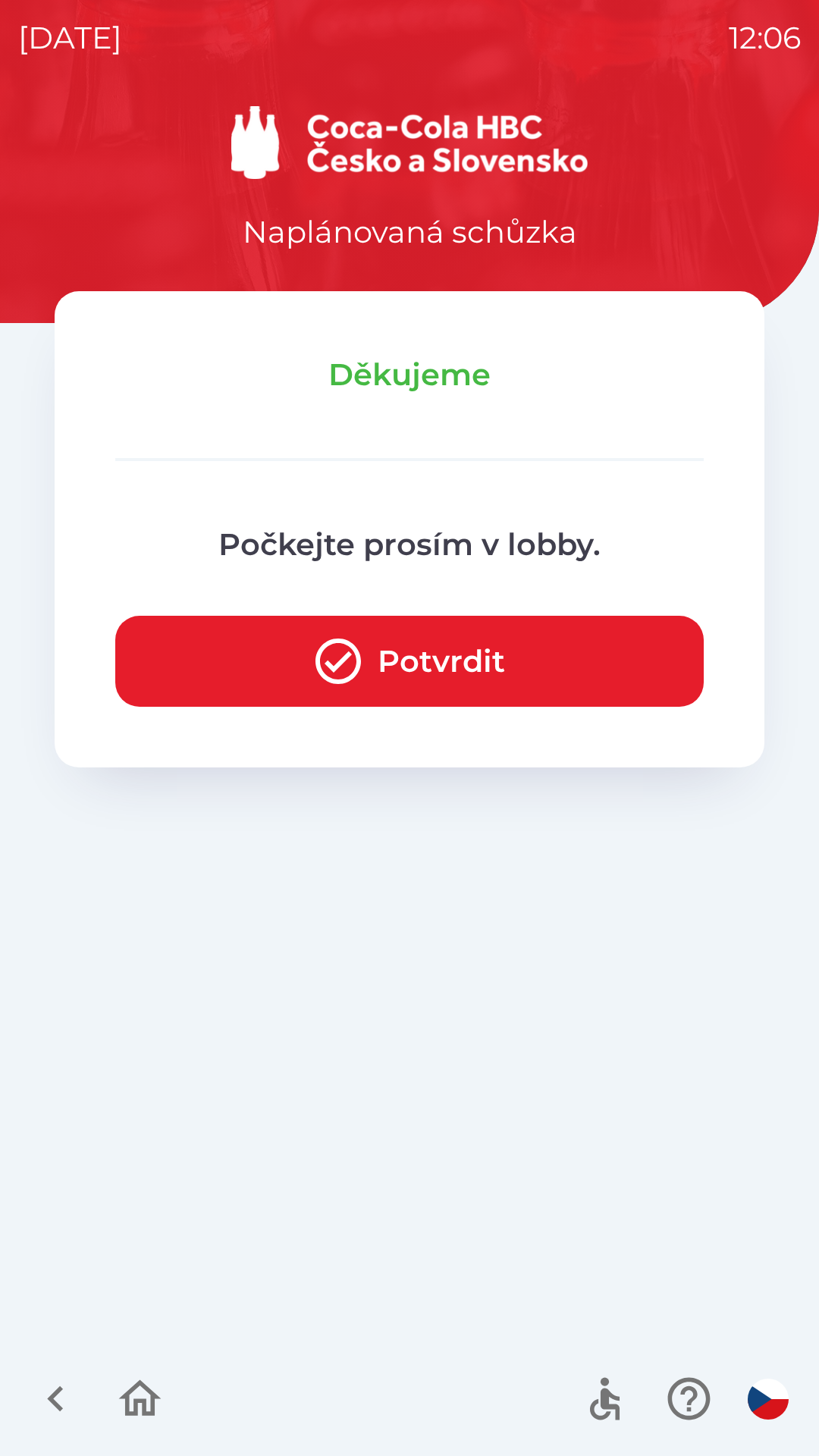
click at [480, 656] on button "Potvrdit" at bounding box center [409, 661] width 588 height 91
